Goal: Task Accomplishment & Management: Manage account settings

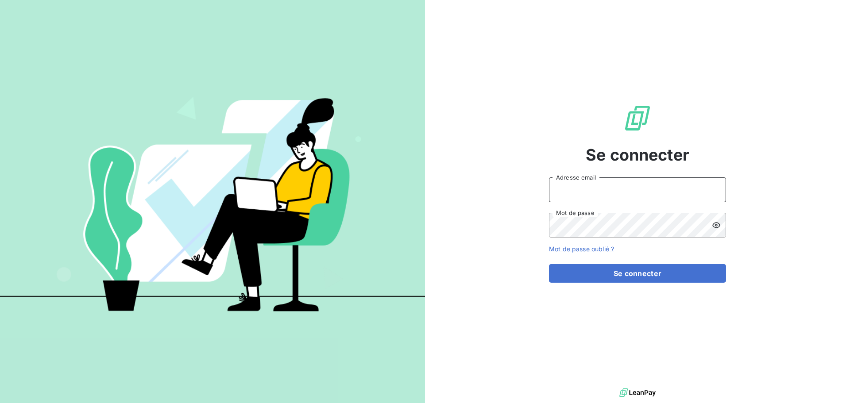
click at [595, 193] on input "Adresse email" at bounding box center [637, 189] width 177 height 25
type input "[EMAIL_ADDRESS][DOMAIN_NAME]"
click at [549, 264] on button "Se connecter" at bounding box center [637, 273] width 177 height 19
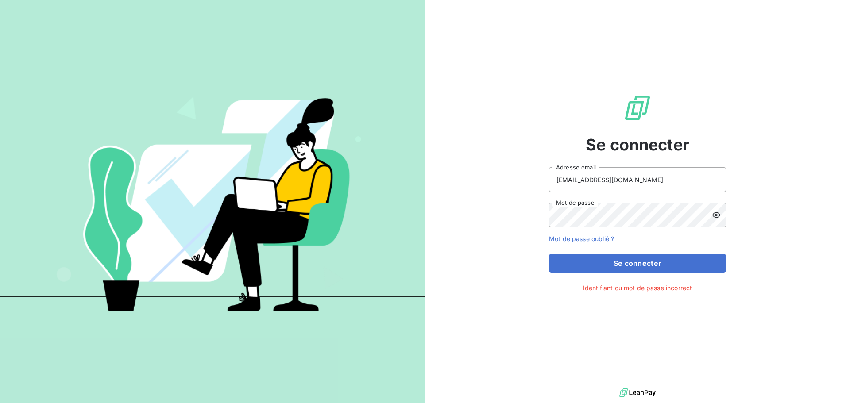
click at [713, 217] on icon at bounding box center [716, 215] width 9 height 9
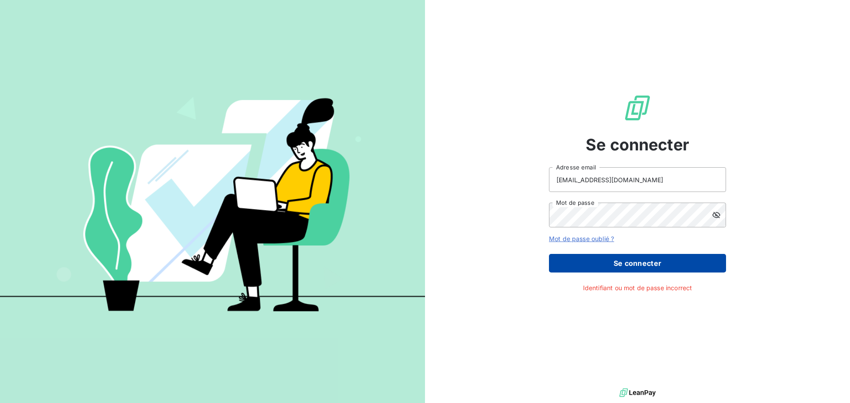
click at [632, 267] on button "Se connecter" at bounding box center [637, 263] width 177 height 19
